Goal: Find specific page/section: Find specific page/section

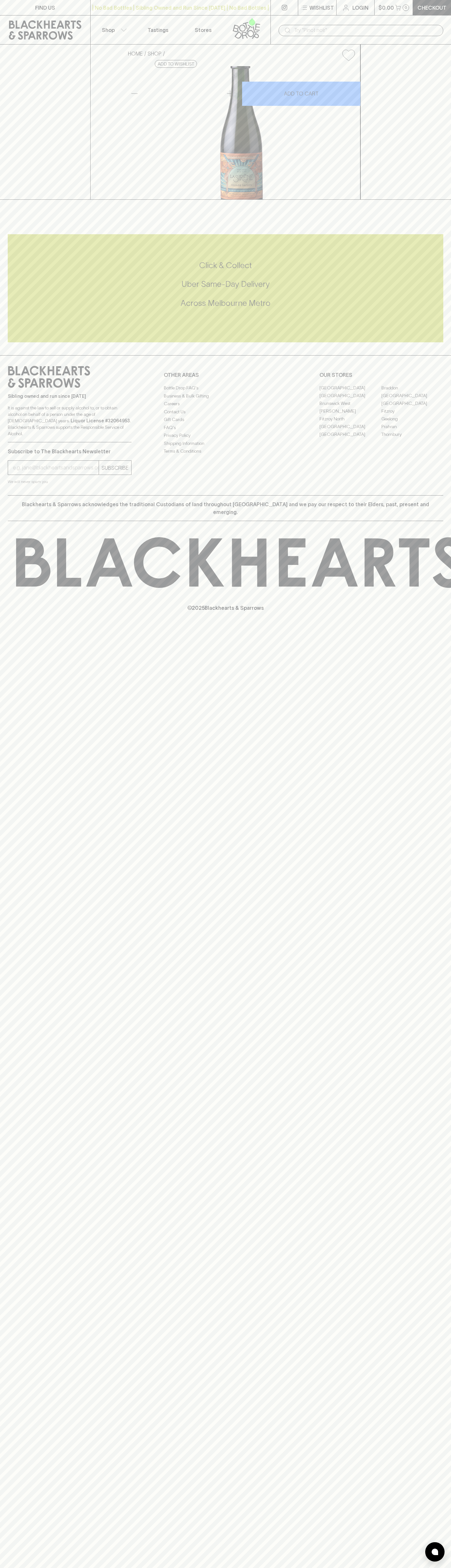
click at [64, 10] on link "FIND US" at bounding box center [45, 7] width 90 height 15
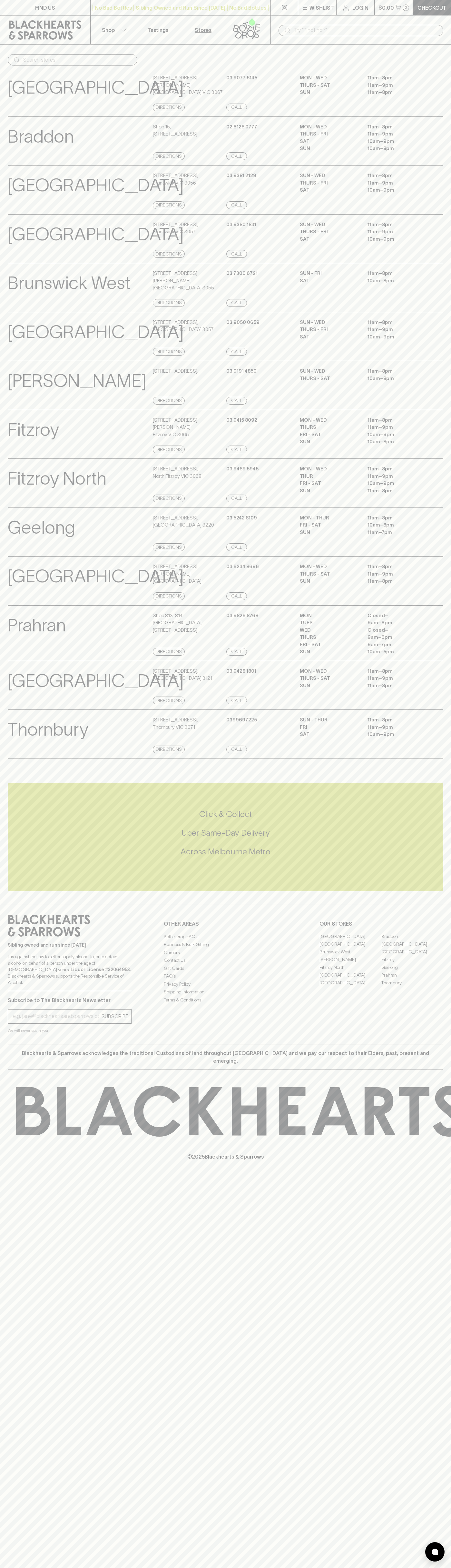
click at [189, 1568] on html "FIND US | No Bad Bottles | Sibling Owned and Run Since 2006 | No Bad Bottles | …" at bounding box center [226, 784] width 451 height 1568
click at [31, 986] on p "It is against the law to sell or supply alcohol to, or to obtain alcohol on beh…" at bounding box center [70, 970] width 124 height 32
